Goal: Task Accomplishment & Management: Use online tool/utility

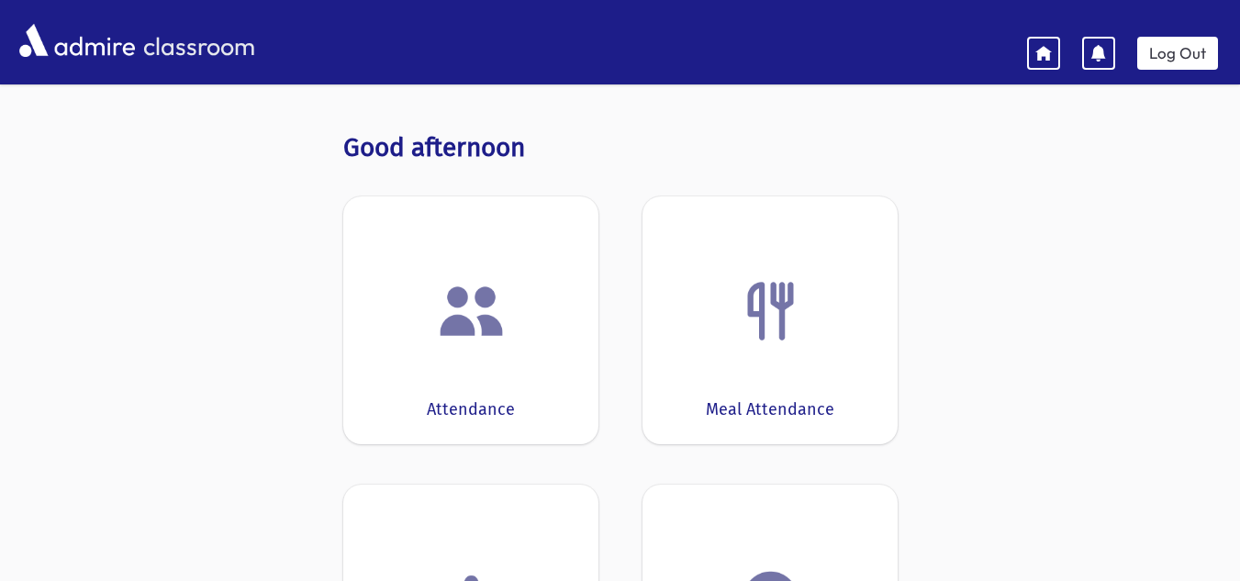
scroll to position [296, 0]
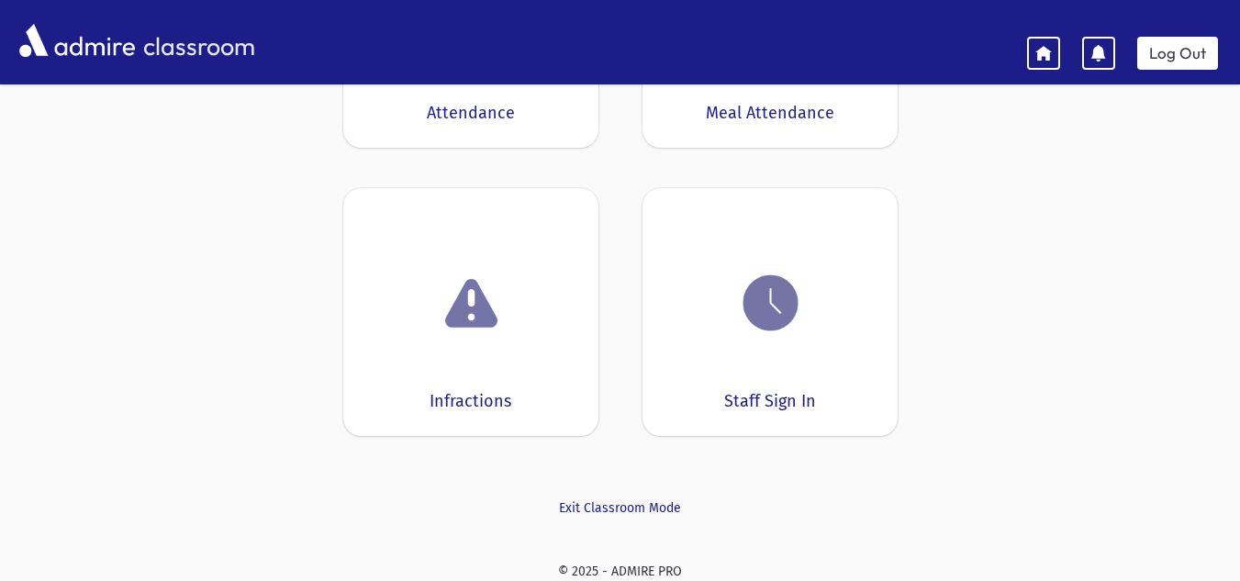
click at [786, 301] on img at bounding box center [771, 303] width 70 height 70
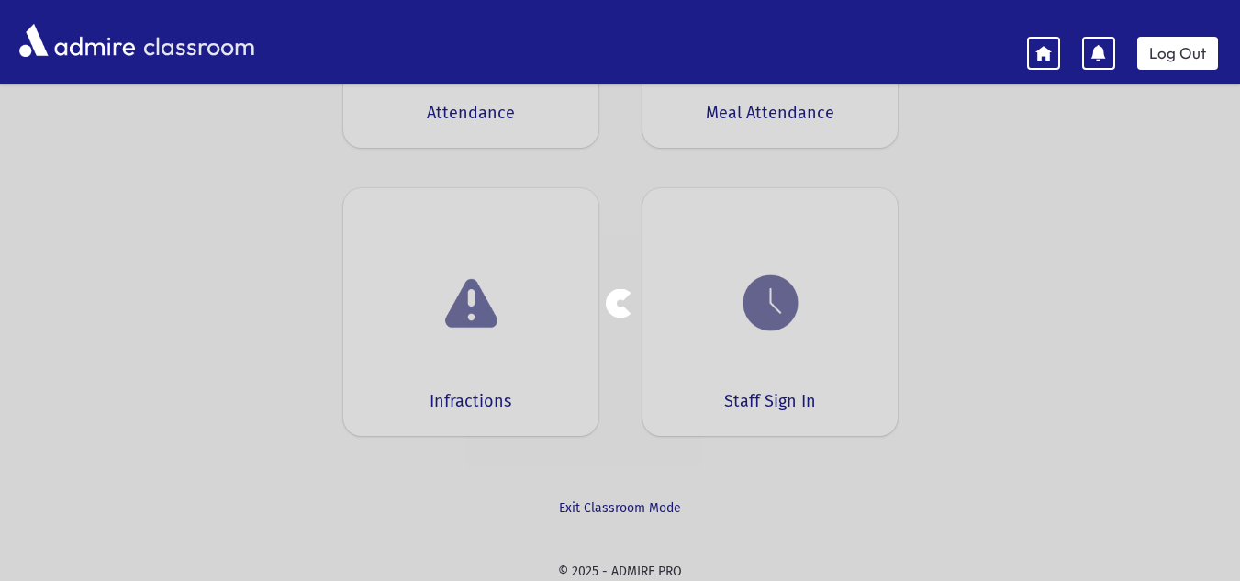
scroll to position [78, 0]
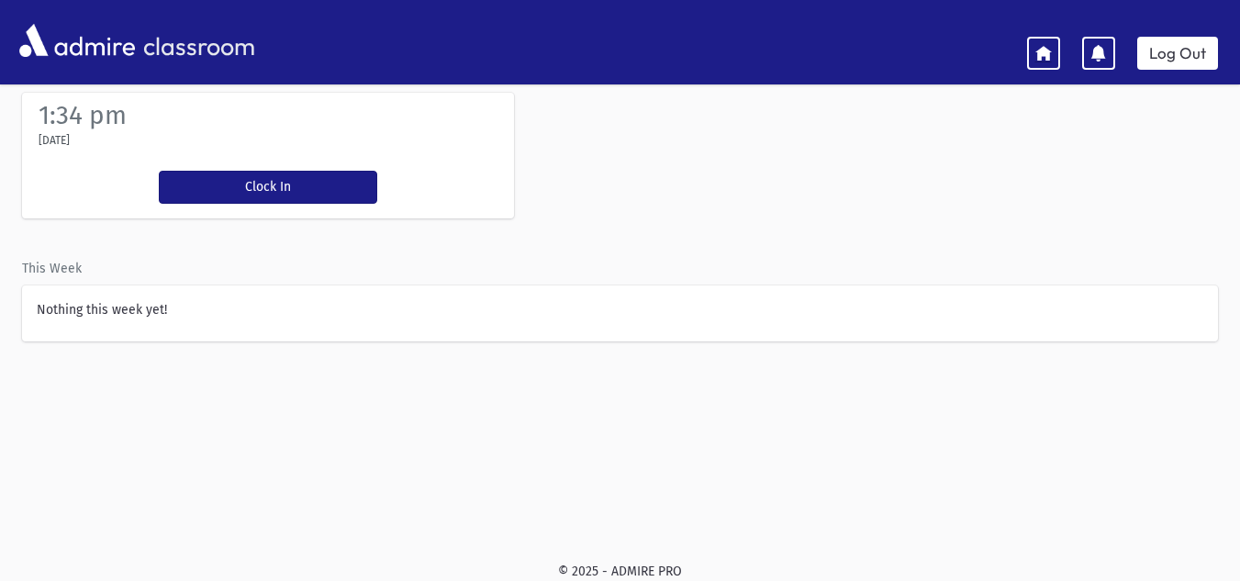
click at [1051, 52] on icon at bounding box center [1043, 52] width 17 height 17
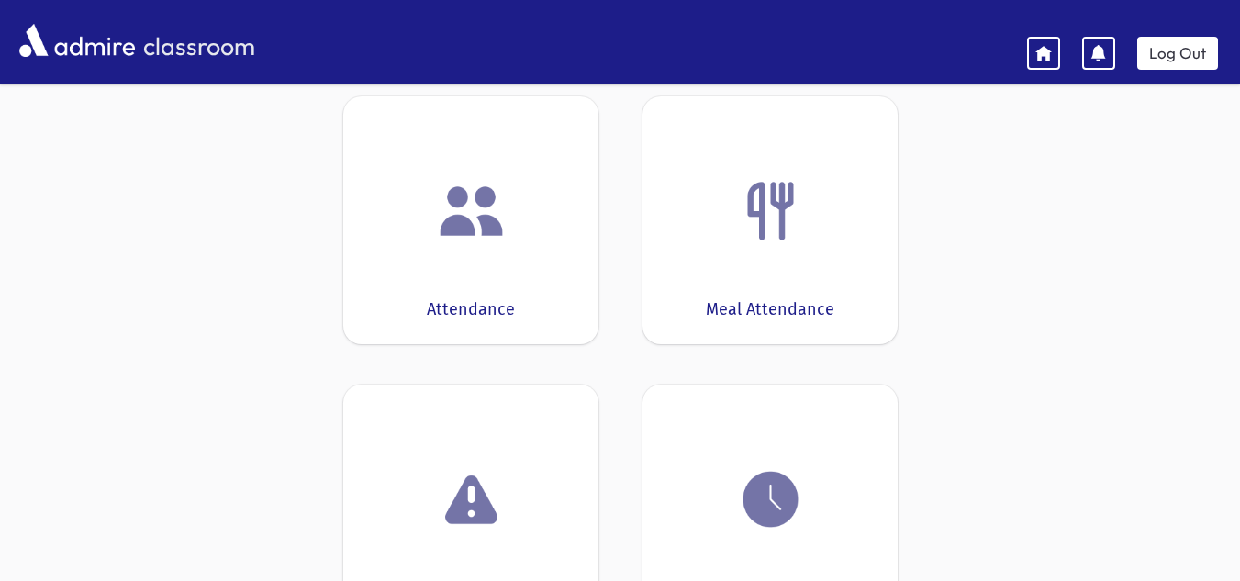
click at [1105, 50] on icon at bounding box center [1098, 53] width 17 height 17
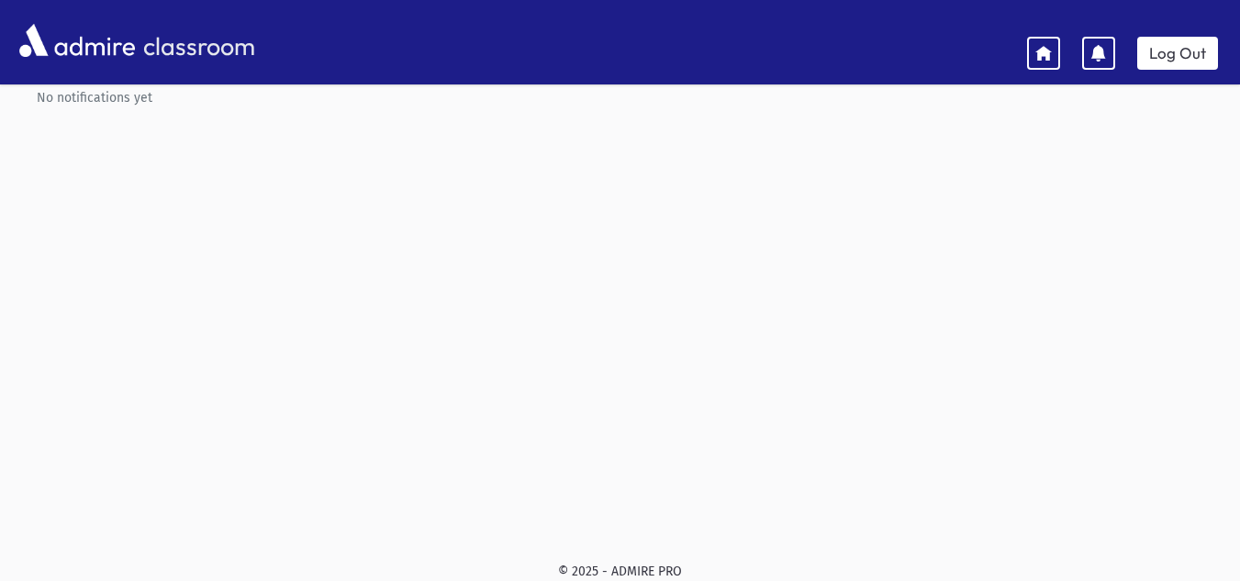
scroll to position [85, 0]
click at [1043, 58] on icon at bounding box center [1043, 52] width 17 height 17
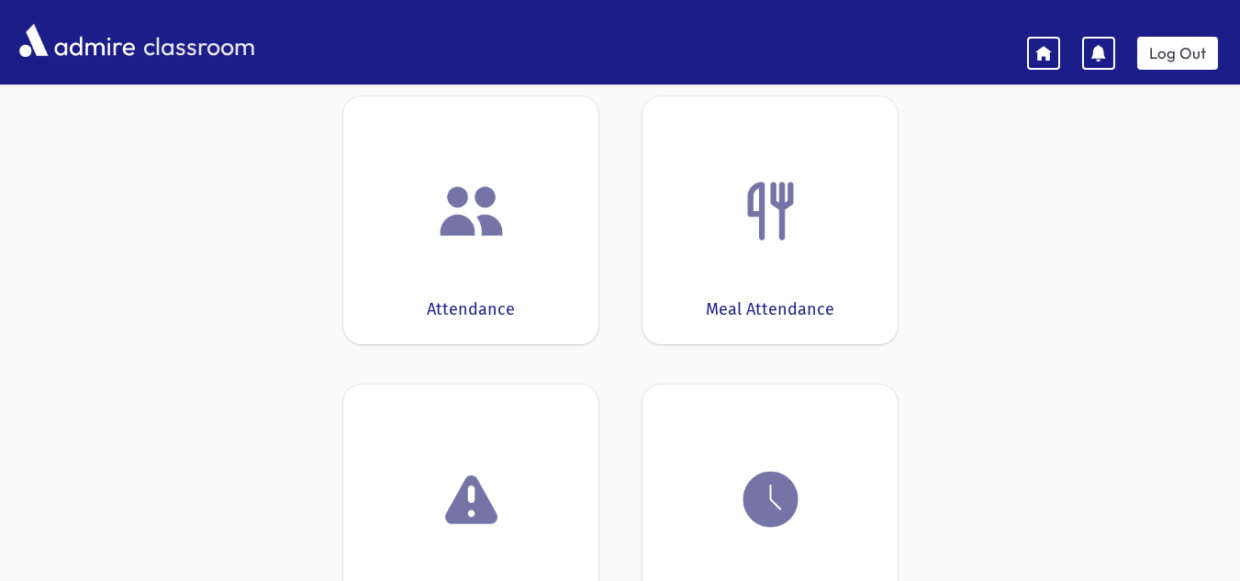
click at [516, 249] on div "Attendance" at bounding box center [470, 220] width 255 height 248
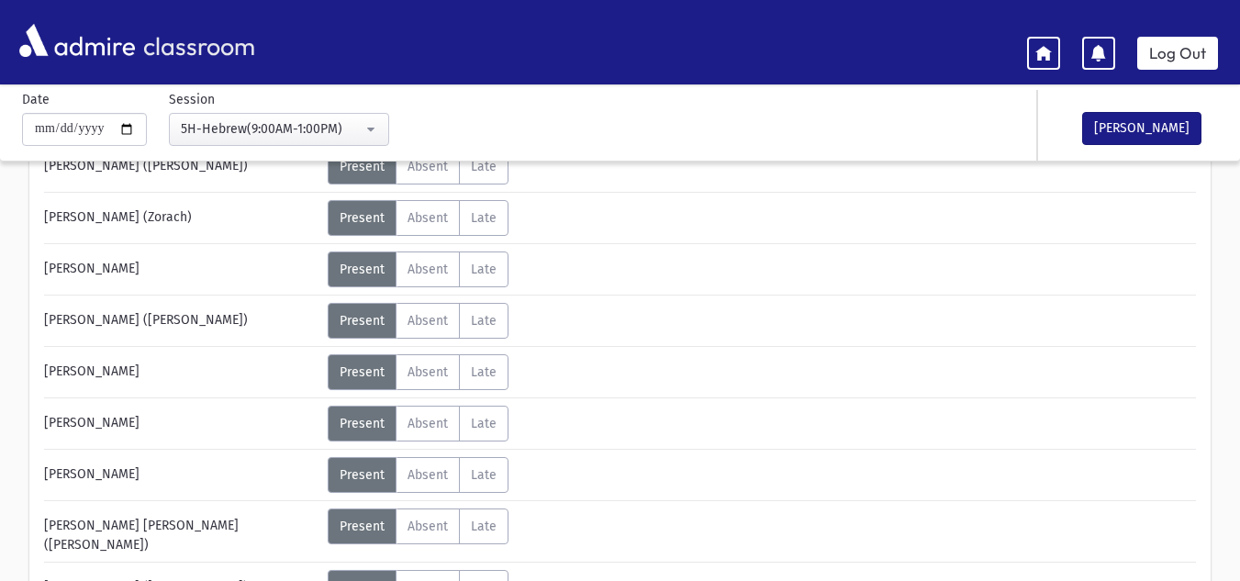
scroll to position [1060, 0]
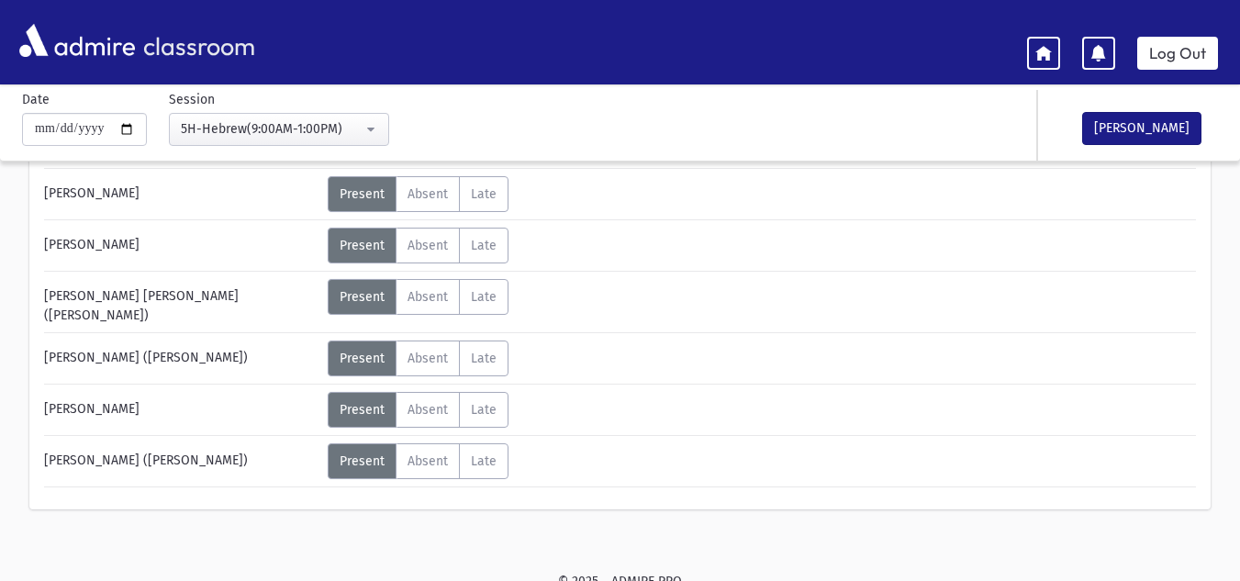
scroll to position [100, 0]
